Goal: Go to known website: Access a specific website the user already knows

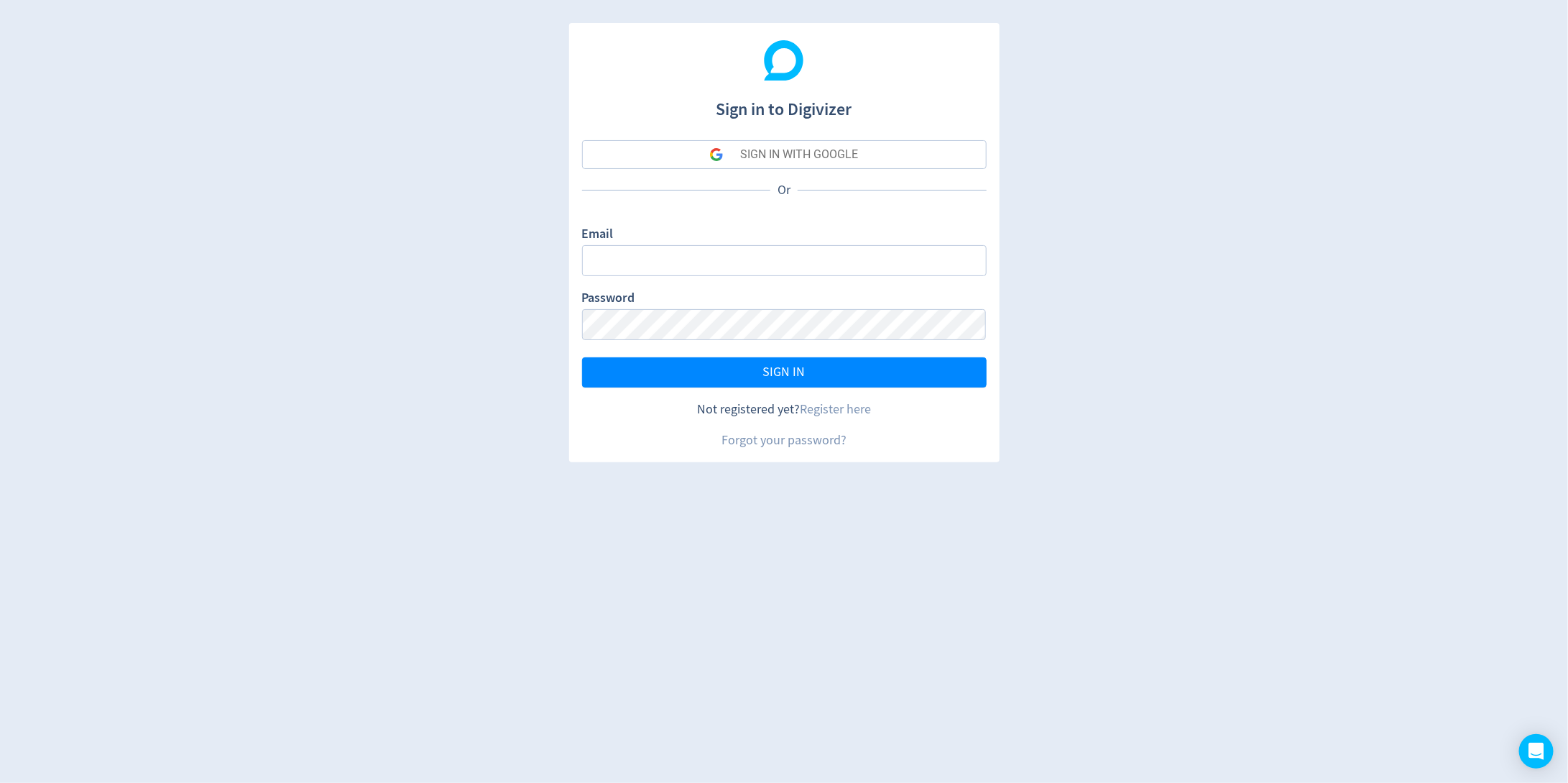
click at [894, 159] on button "SIGN IN WITH GOOGLE" at bounding box center [784, 154] width 405 height 29
